Goal: Task Accomplishment & Management: Manage account settings

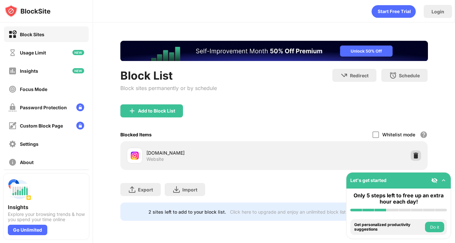
click at [417, 158] on img at bounding box center [416, 155] width 7 height 7
